Goal: Entertainment & Leisure: Consume media (video, audio)

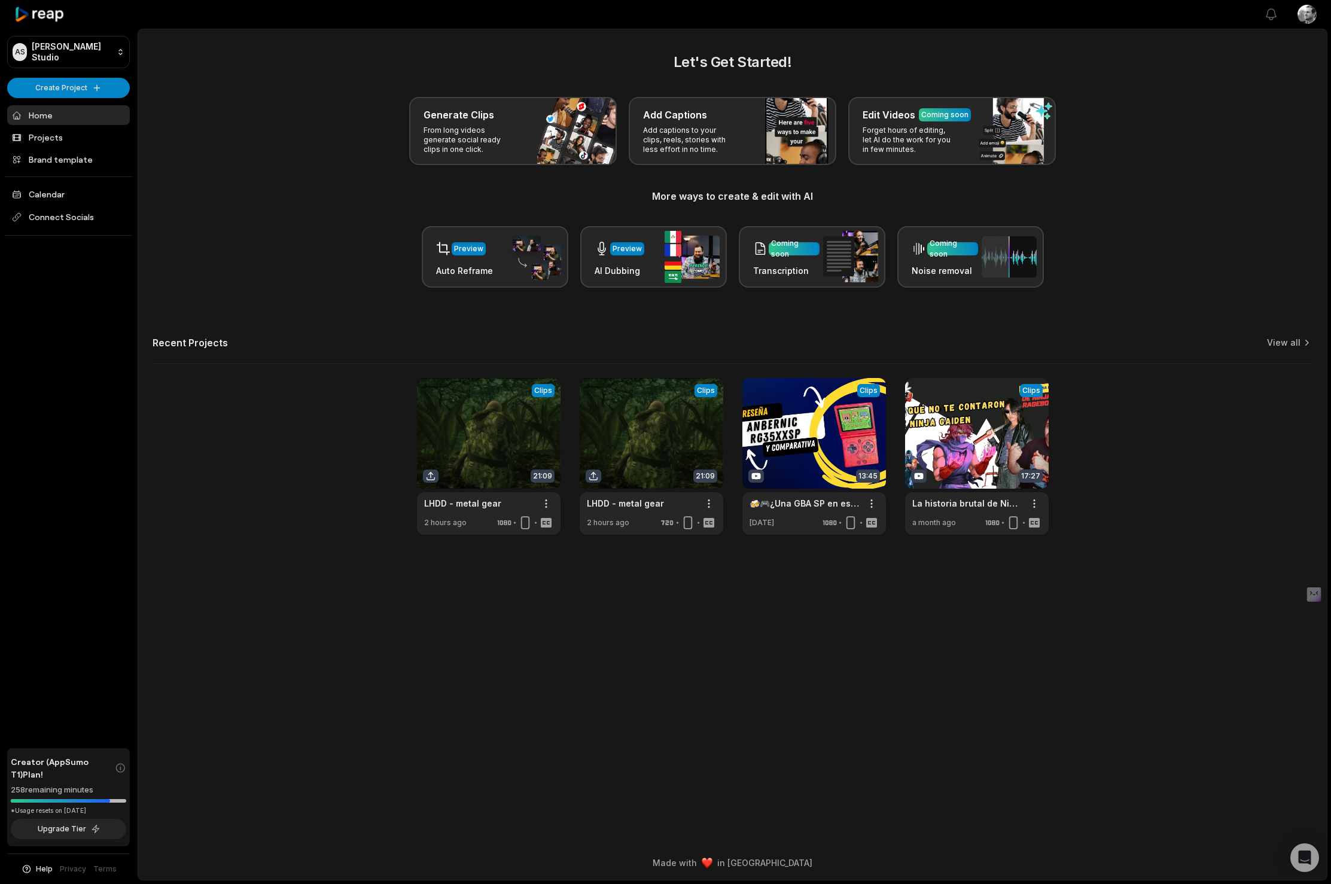
click at [794, 669] on main "Let's Get Started! Generate Clips From long videos generate social ready clips …" at bounding box center [732, 437] width 1189 height 817
click at [650, 407] on link at bounding box center [652, 456] width 144 height 157
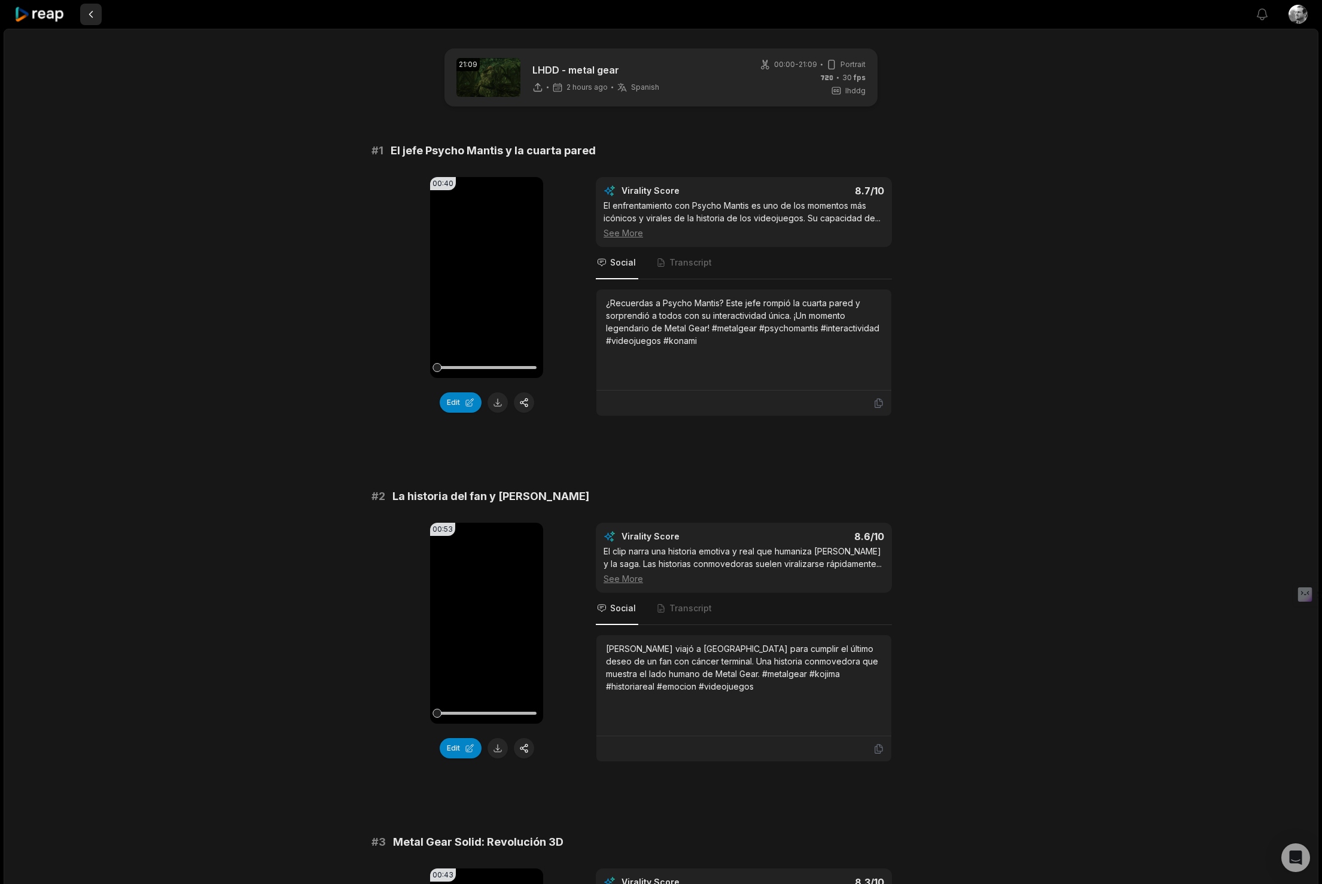
click at [92, 16] on button at bounding box center [91, 15] width 22 height 22
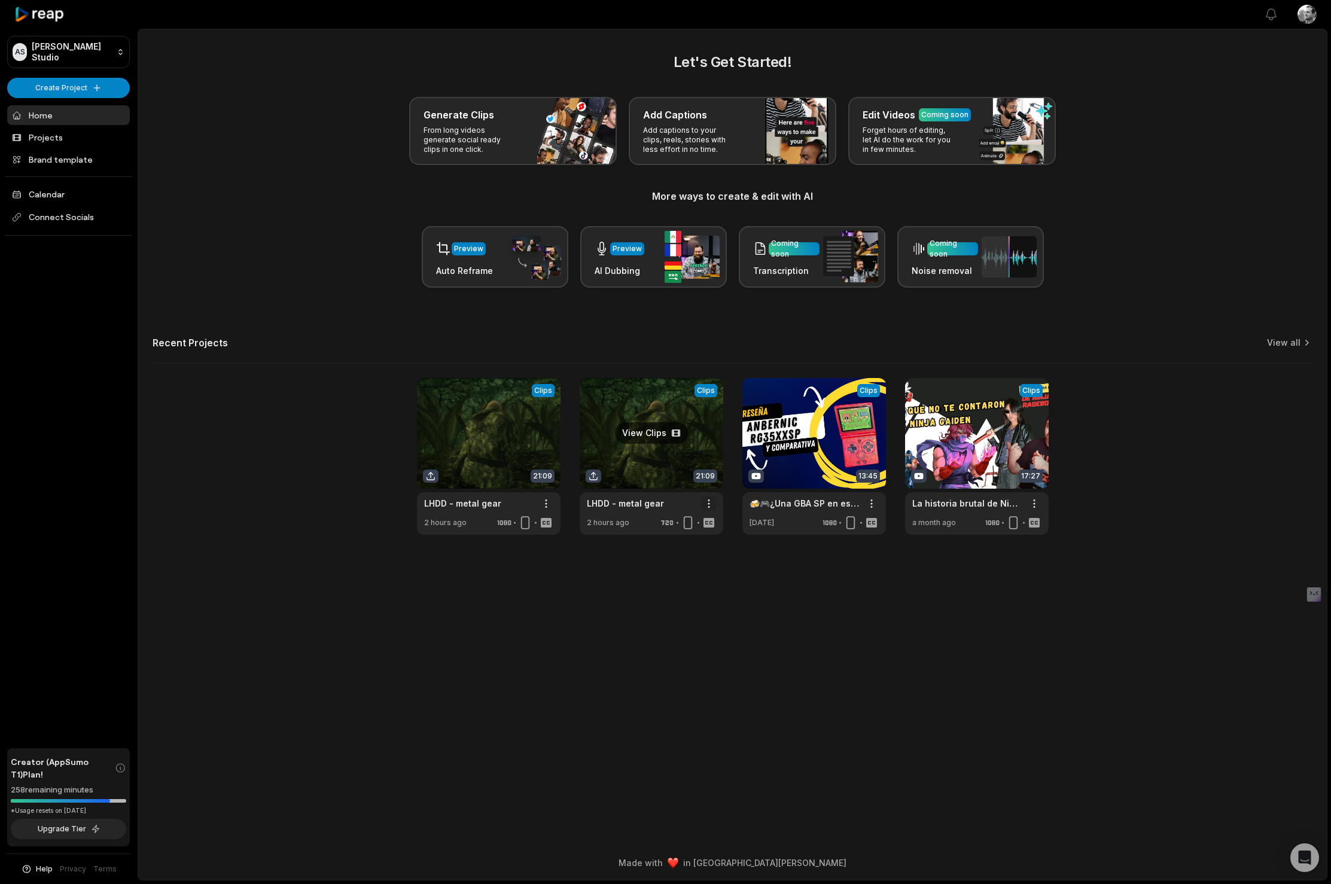
click at [705, 499] on html "AS [PERSON_NAME] Studio Create Project Home Projects Brand template Calendar Co…" at bounding box center [665, 442] width 1331 height 884
click at [660, 603] on html "AS Aron's Studio Create Project Home Projects Brand template Calendar Connect S…" at bounding box center [665, 442] width 1331 height 884
click at [476, 421] on link at bounding box center [489, 456] width 144 height 157
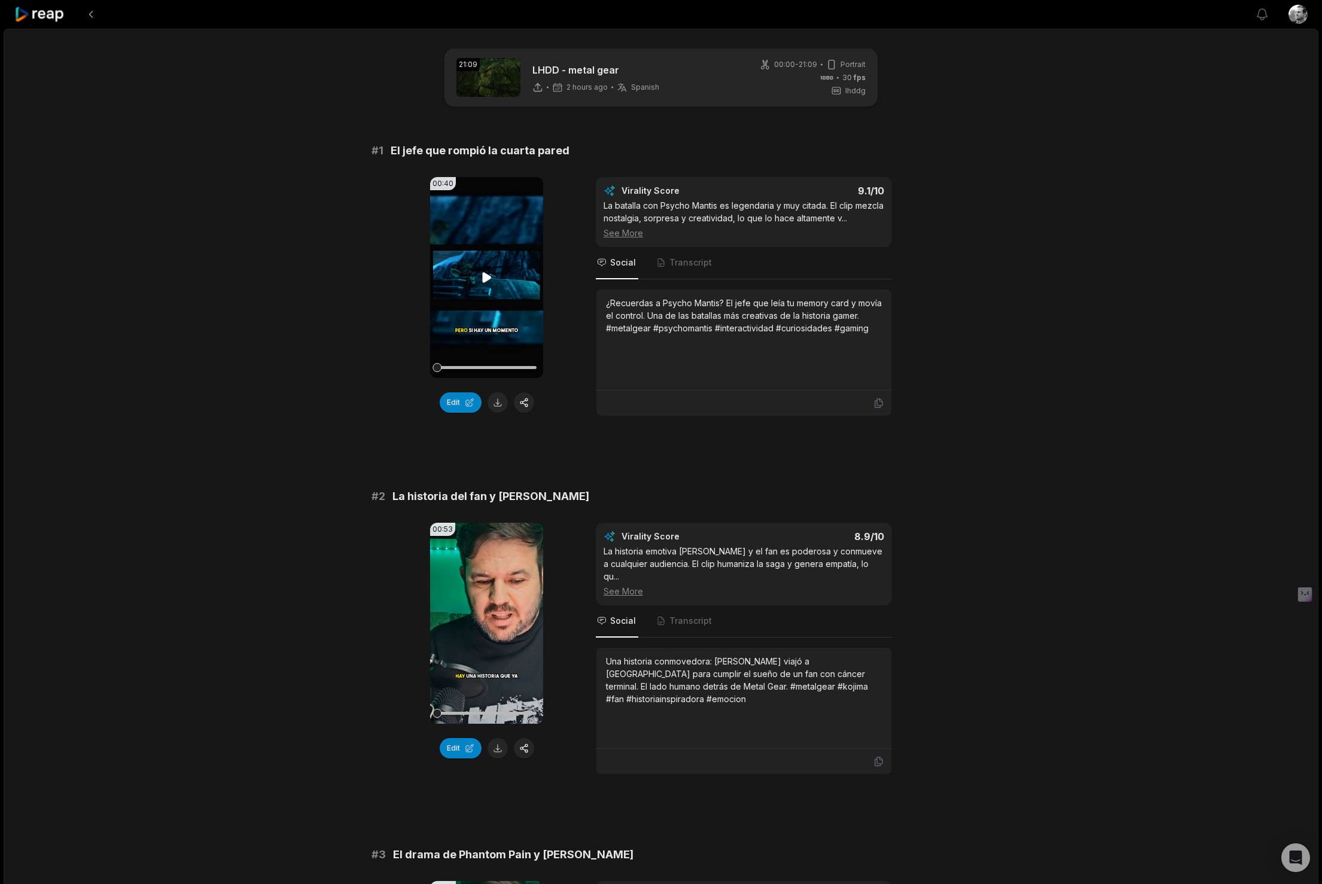
click at [468, 278] on video "Your browser does not support mp4 format." at bounding box center [486, 277] width 113 height 201
click at [502, 275] on video "Your browser does not support mp4 format." at bounding box center [486, 277] width 113 height 201
click at [704, 317] on div "¿Recuerdas a Psycho Mantis? El jefe que leía tu memory card y movía el control.…" at bounding box center [744, 316] width 276 height 38
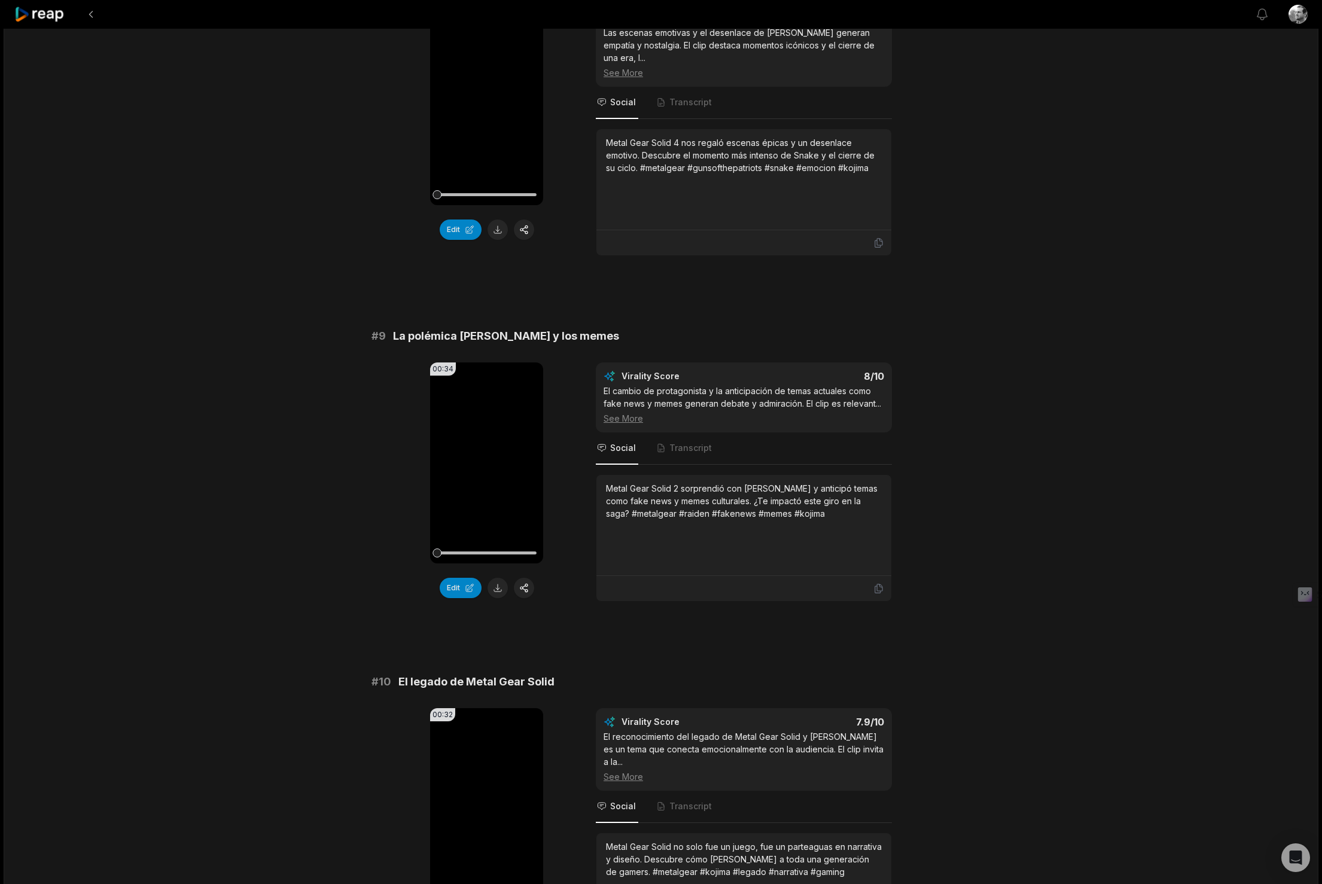
scroll to position [2763, 0]
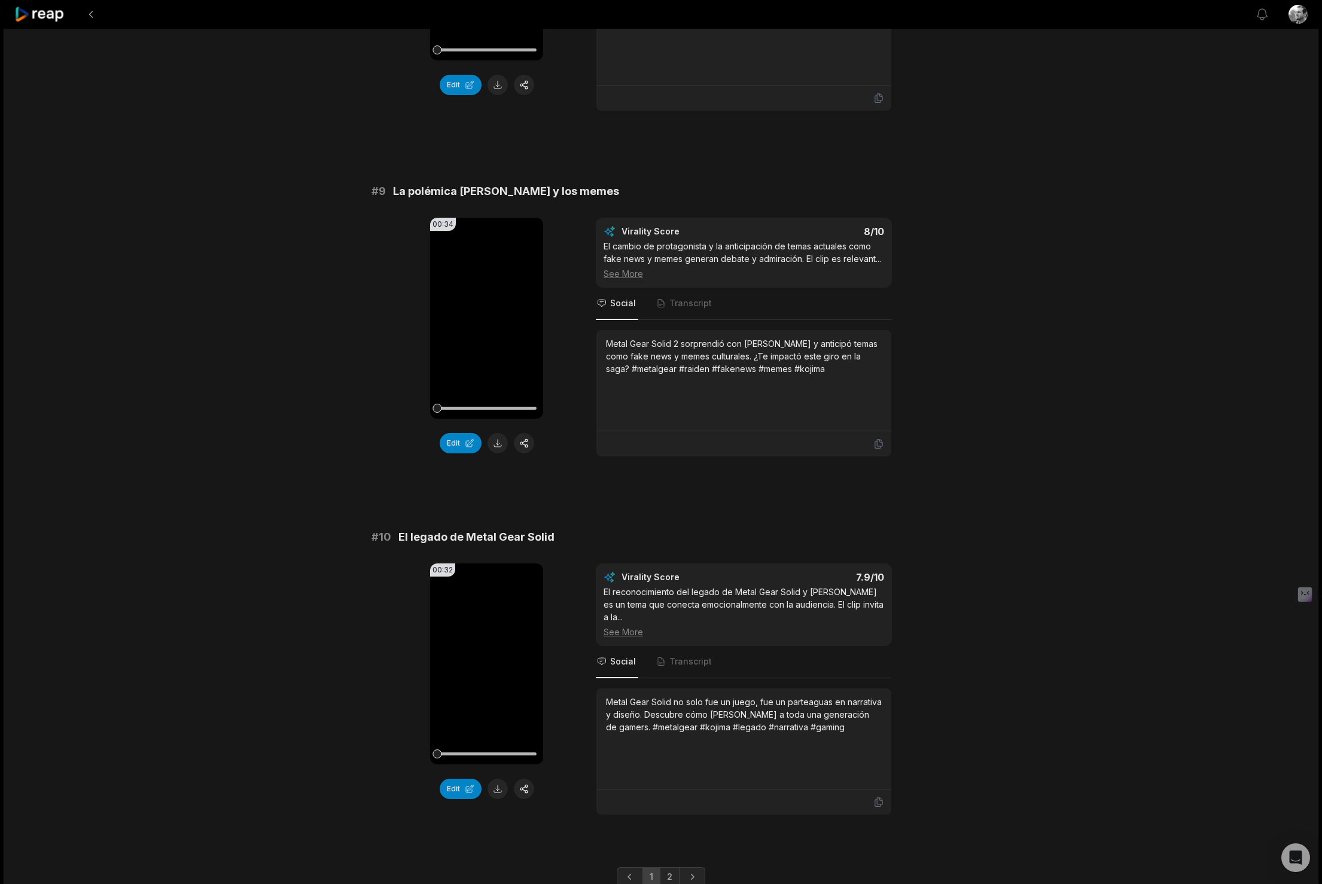
click at [668, 867] on link "2" at bounding box center [670, 876] width 20 height 19
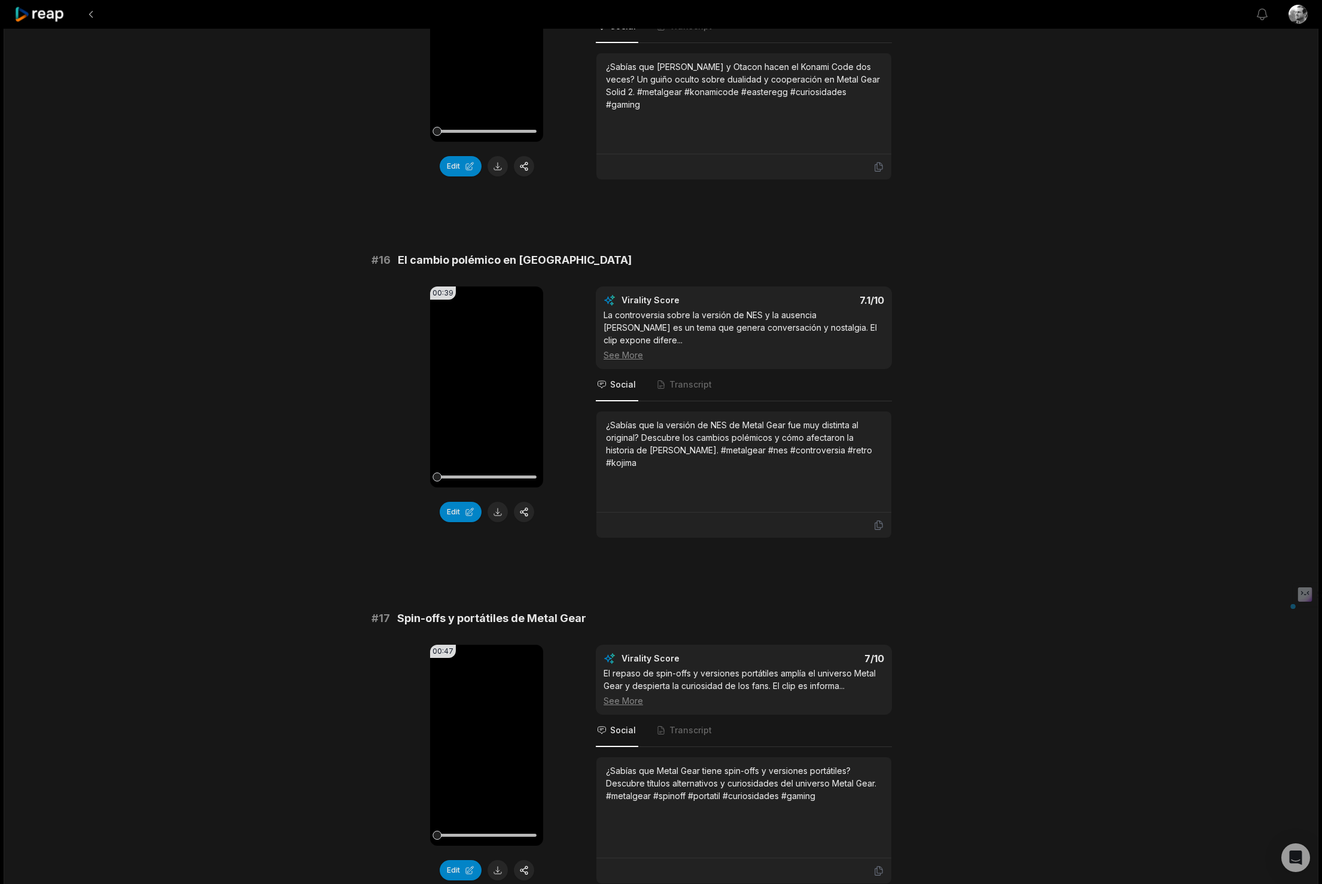
scroll to position [1738, 0]
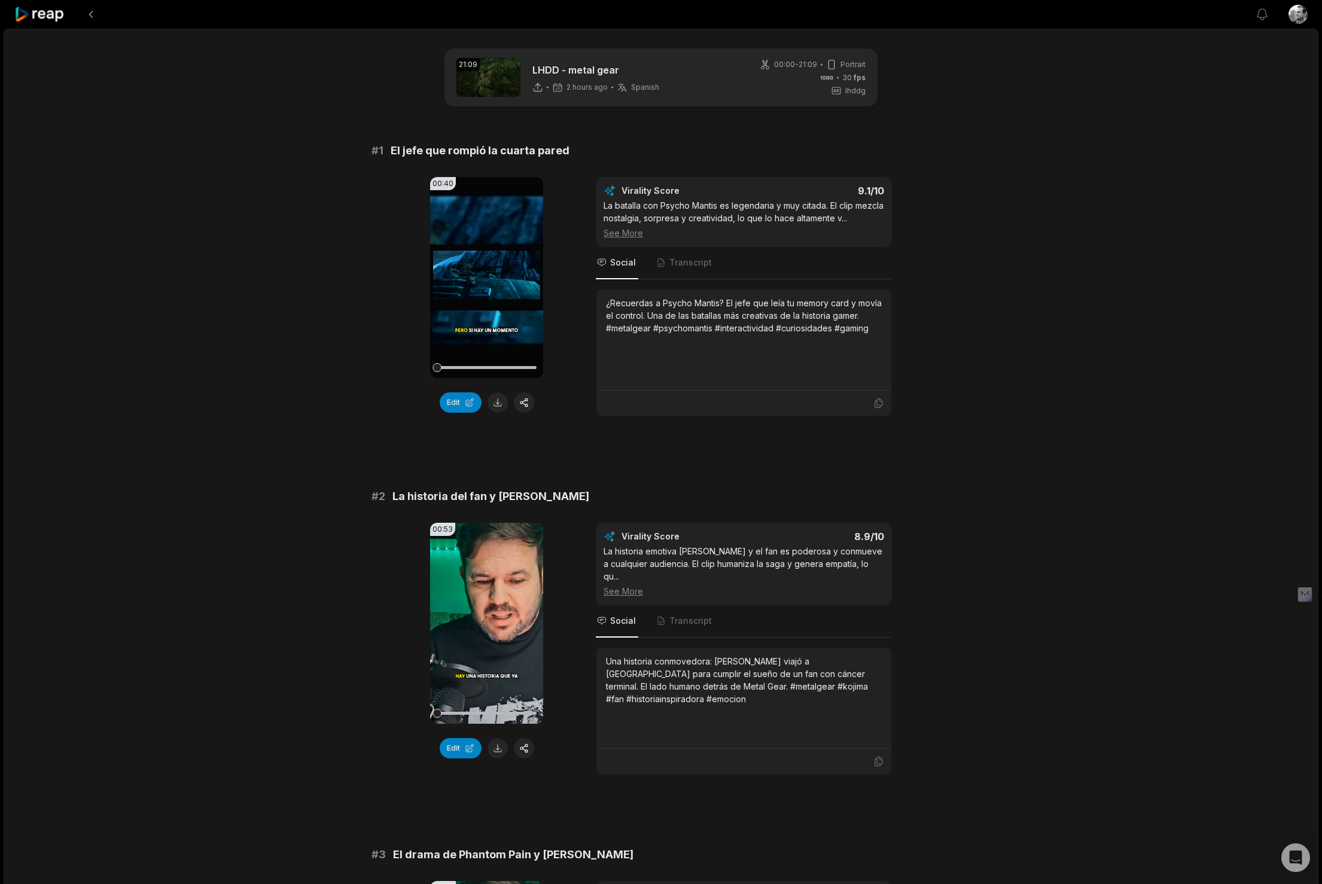
click at [54, 17] on icon at bounding box center [39, 15] width 51 height 16
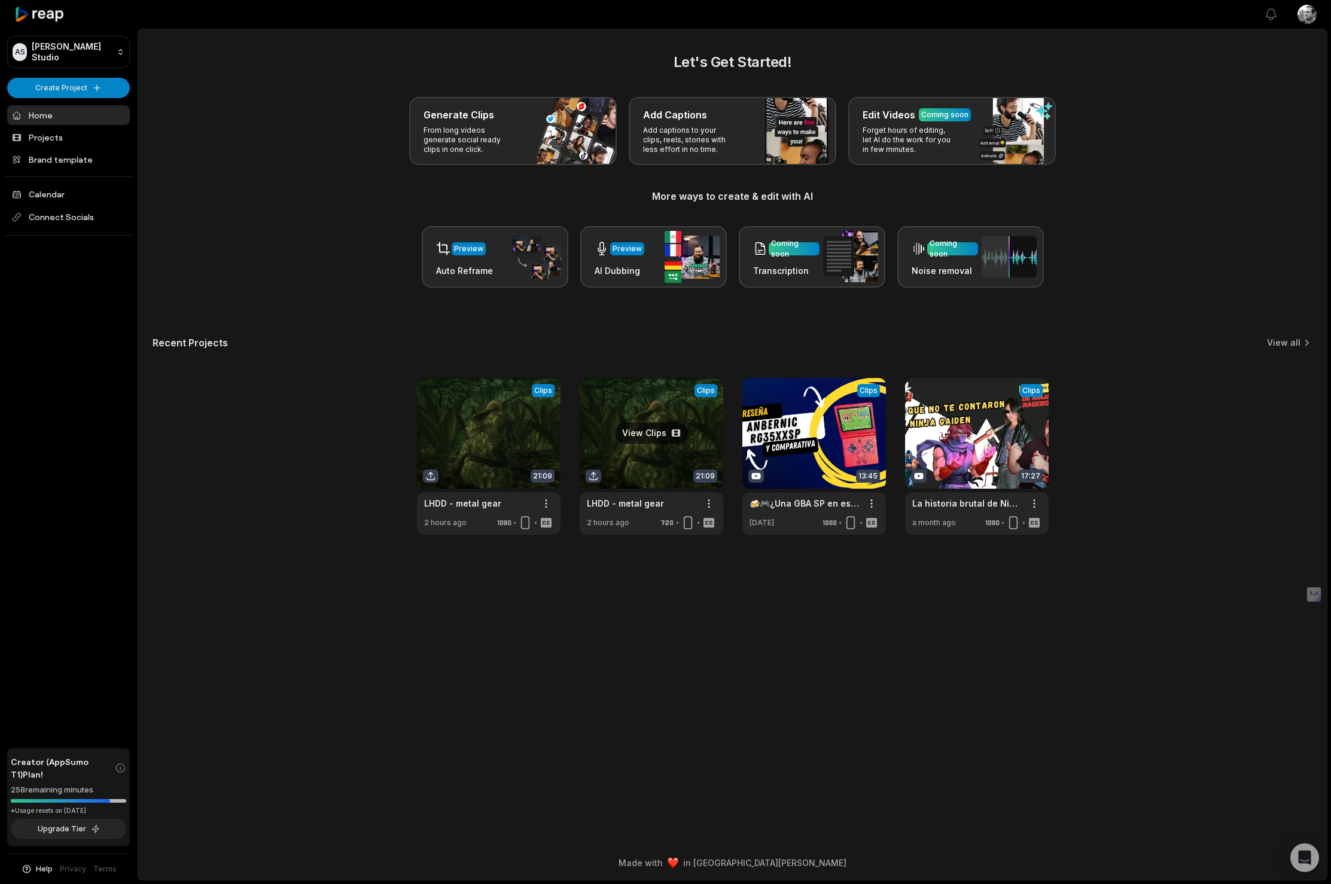
click at [614, 404] on link at bounding box center [652, 456] width 144 height 157
